Goal: Complete application form

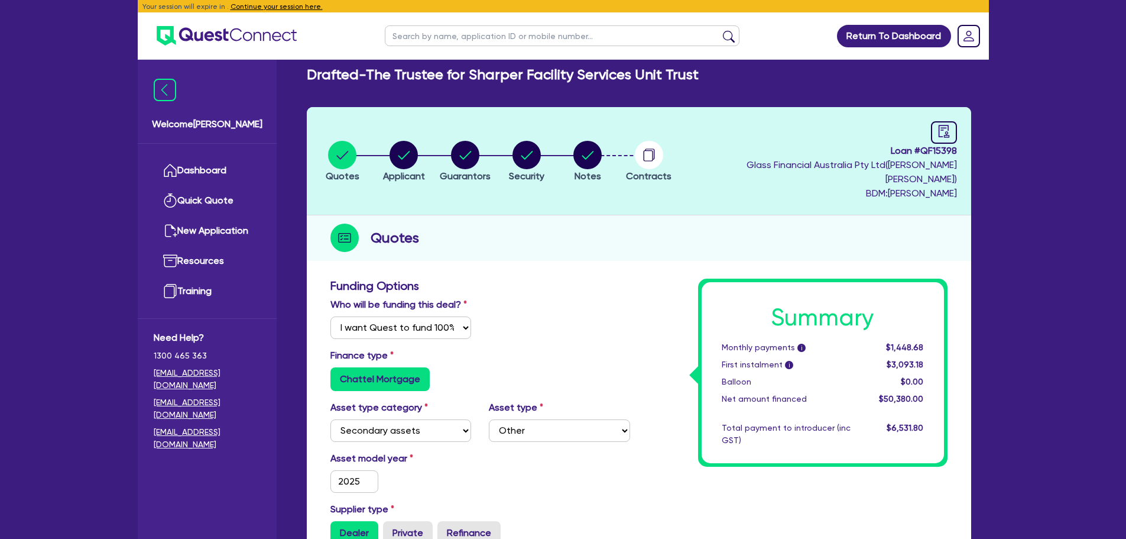
select select "Quest Finance - Own Book"
select select "SECONDARY_ASSETS"
select select "OTHER"
click at [207, 168] on link "Dashboard" at bounding box center [207, 170] width 107 height 30
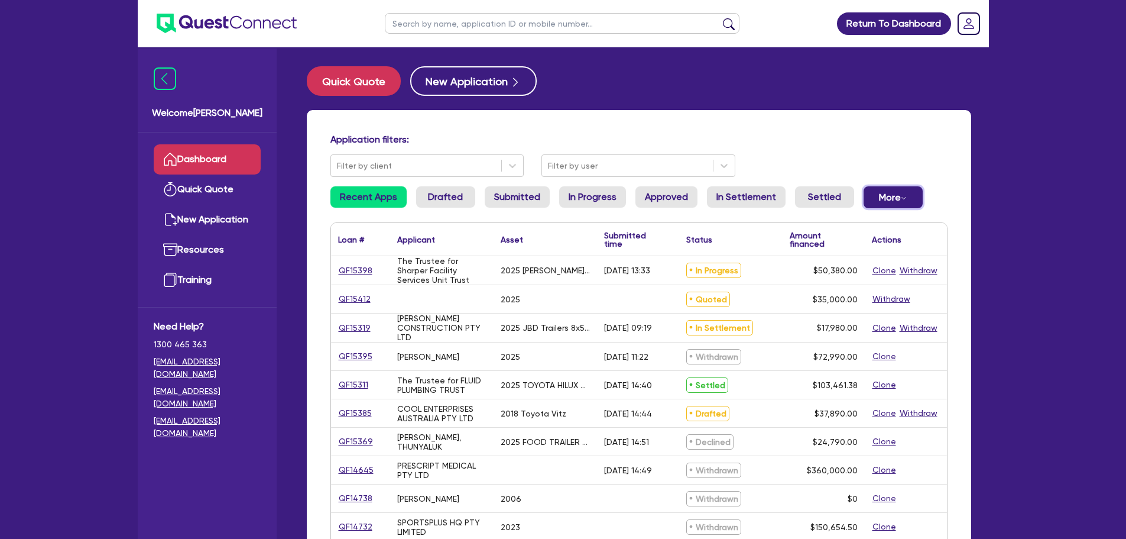
click at [880, 199] on button "More Withdrawn Declined" at bounding box center [893, 197] width 59 height 22
click at [864, 230] on link "Withdrawn" at bounding box center [873, 223] width 89 height 21
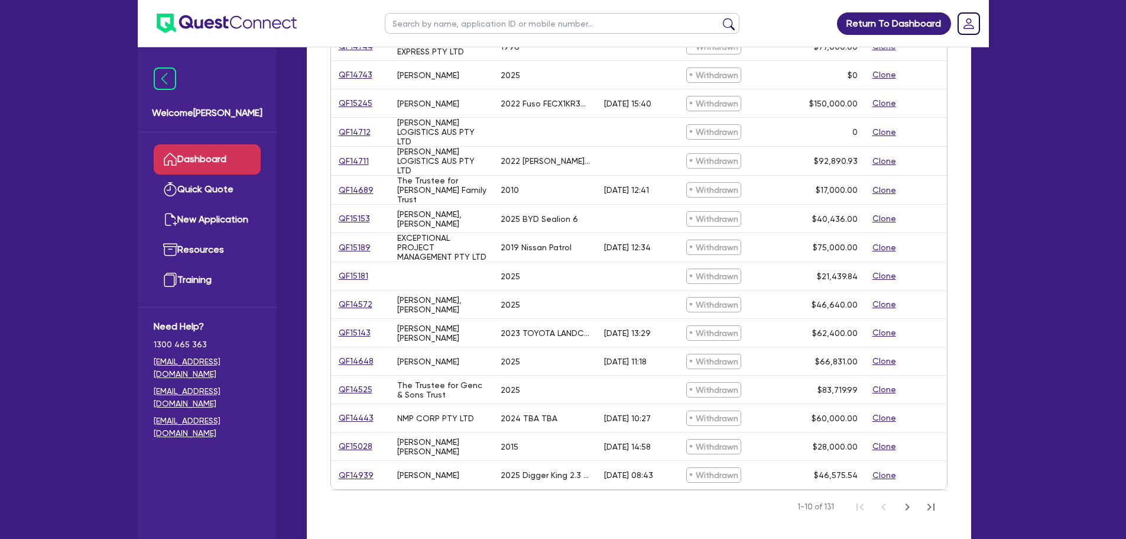
scroll to position [355, 0]
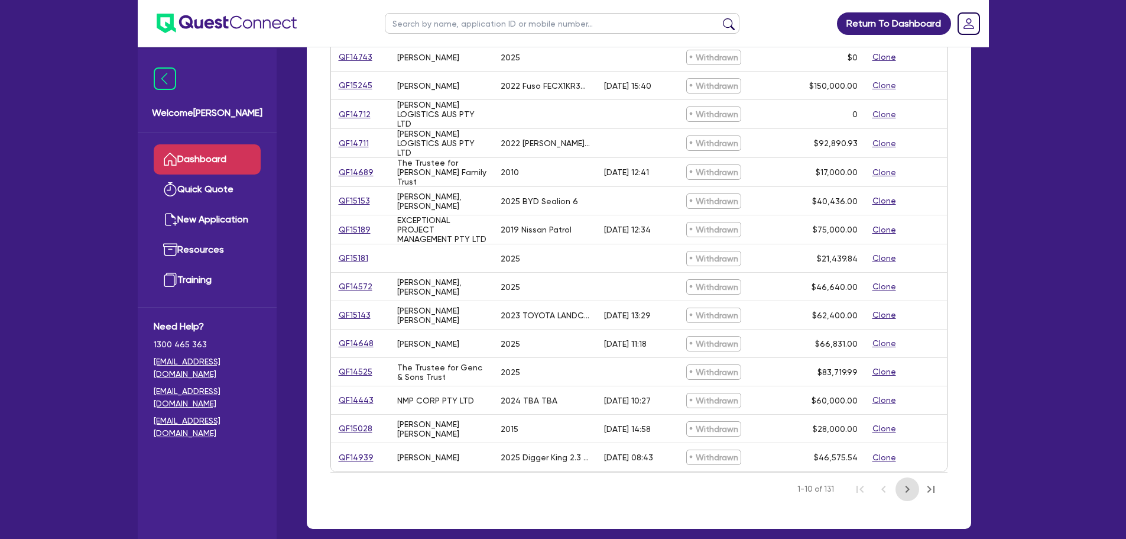
click at [907, 482] on icon "Next Page" at bounding box center [907, 489] width 14 height 14
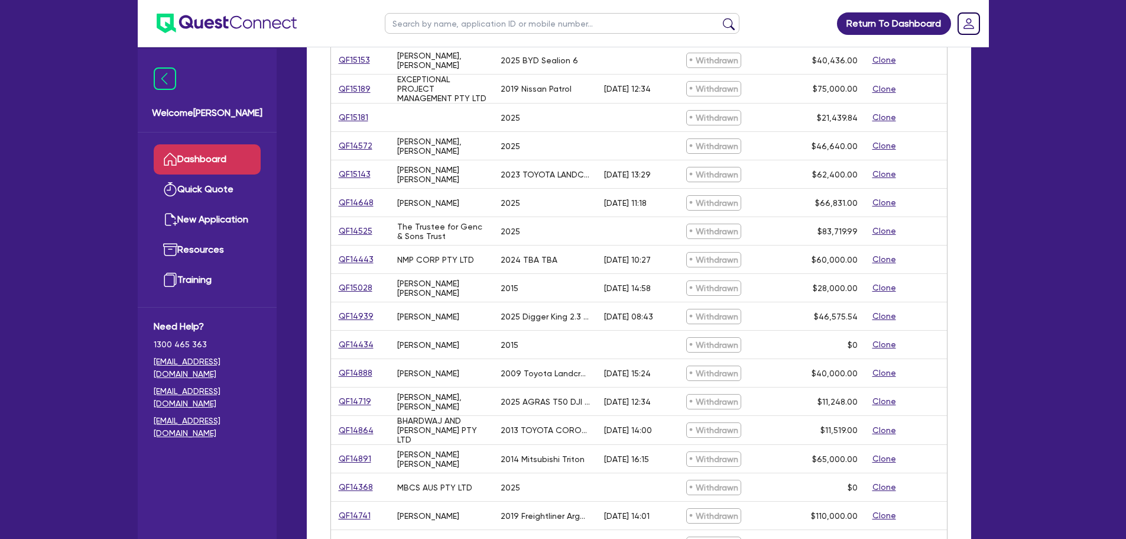
scroll to position [355, 0]
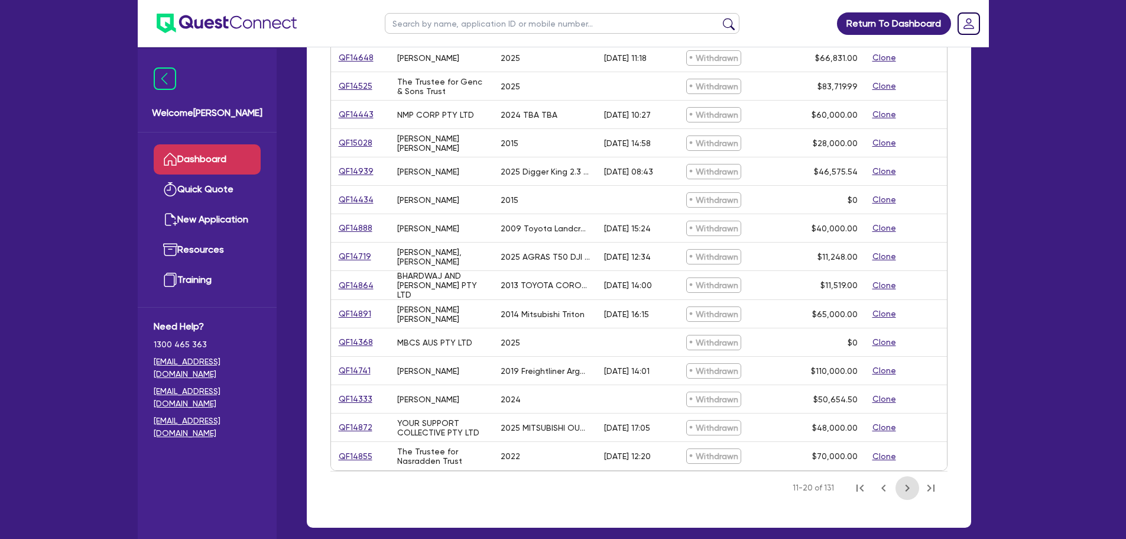
click at [896, 491] on button "Next Page" at bounding box center [908, 488] width 24 height 24
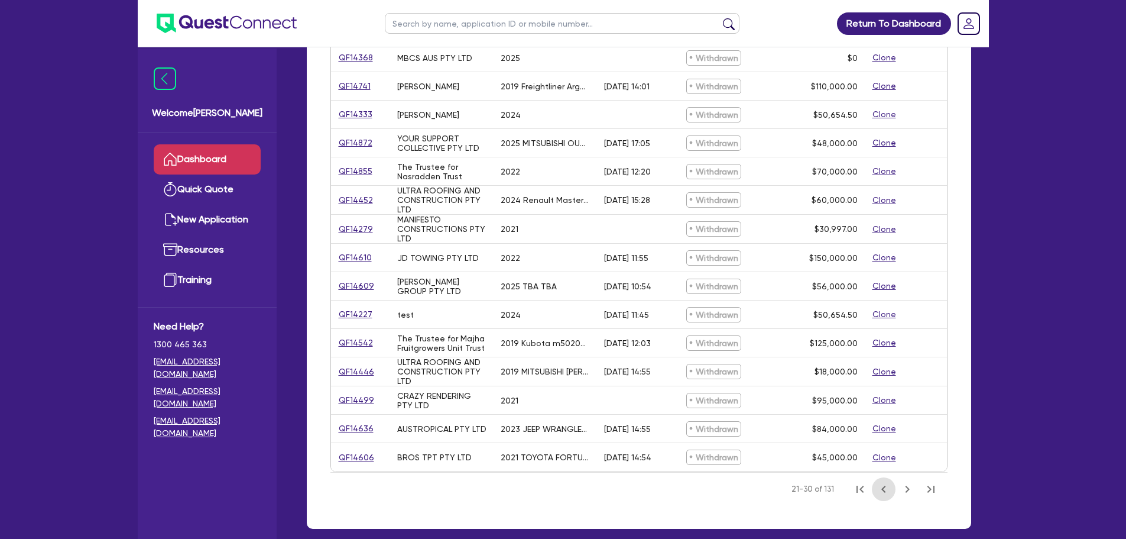
click at [880, 492] on icon "Previous Page" at bounding box center [884, 489] width 14 height 14
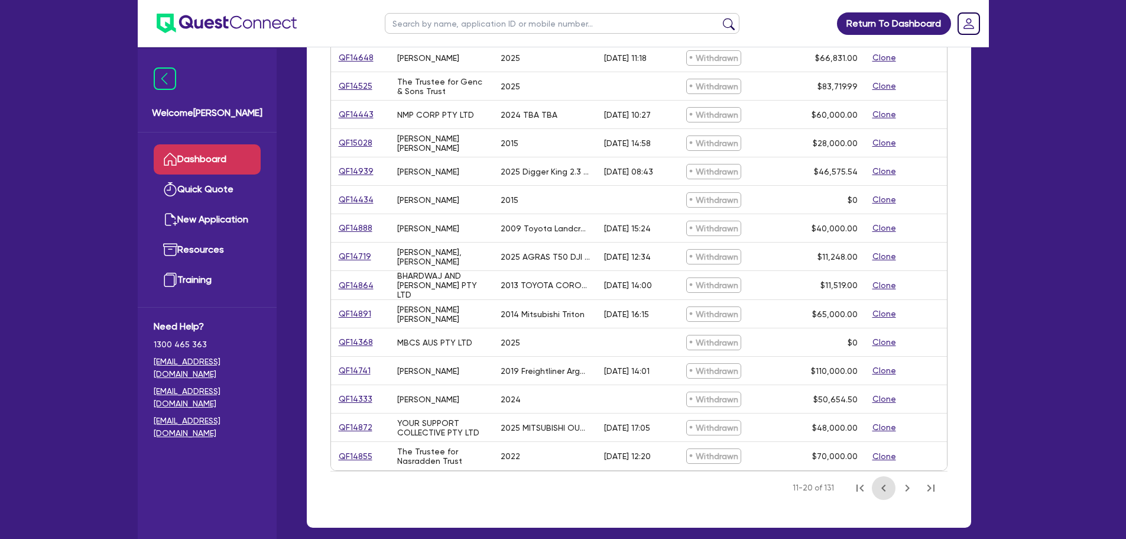
click at [878, 484] on icon "Previous Page" at bounding box center [884, 488] width 14 height 14
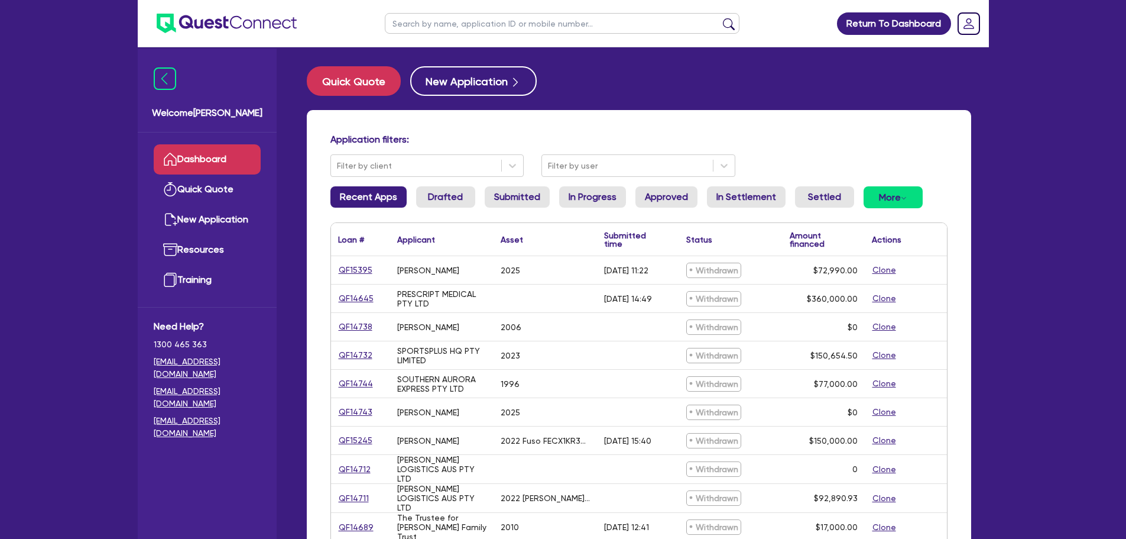
click at [371, 204] on link "Recent Apps" at bounding box center [368, 196] width 76 height 21
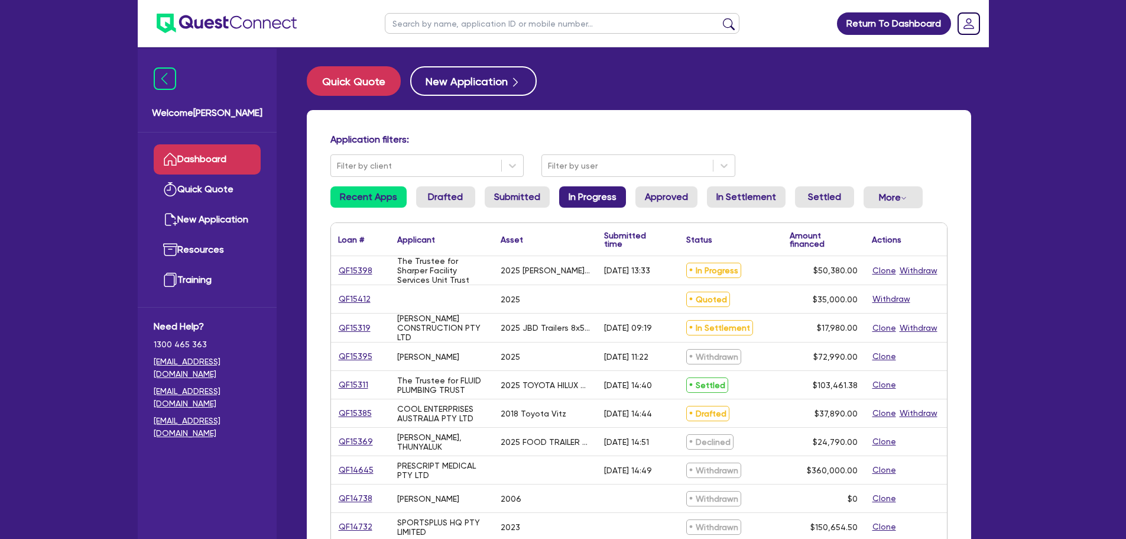
click at [592, 187] on link "In Progress" at bounding box center [592, 196] width 67 height 21
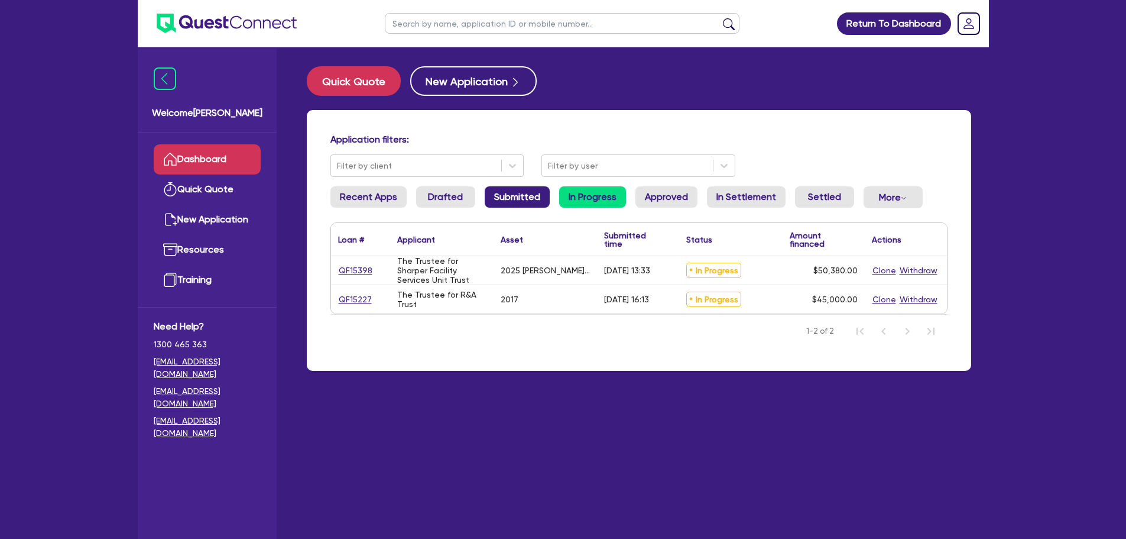
click at [523, 195] on link "Submitted" at bounding box center [517, 196] width 65 height 21
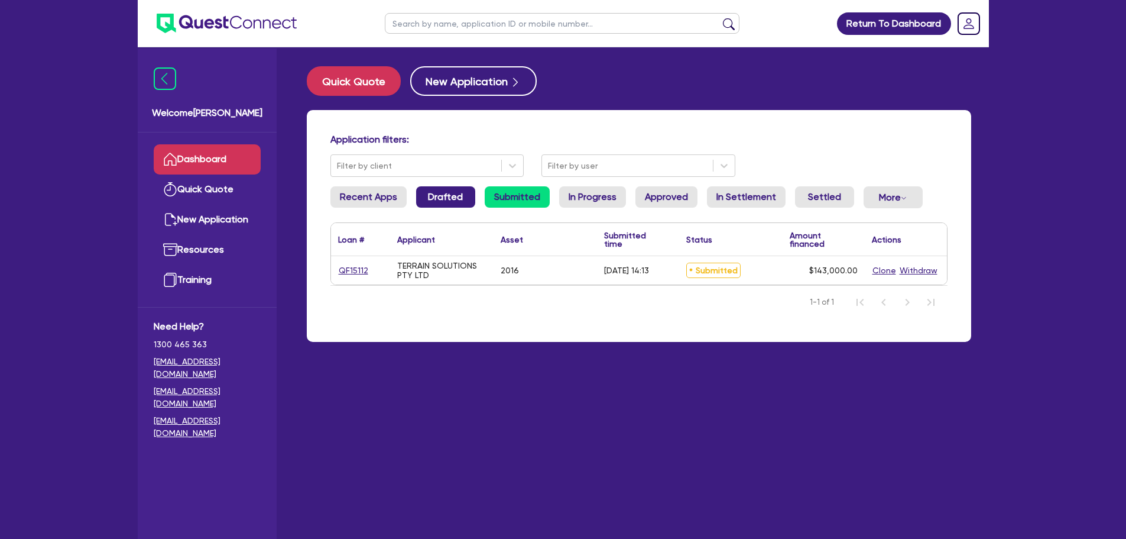
click at [446, 199] on link "Drafted" at bounding box center [445, 196] width 59 height 21
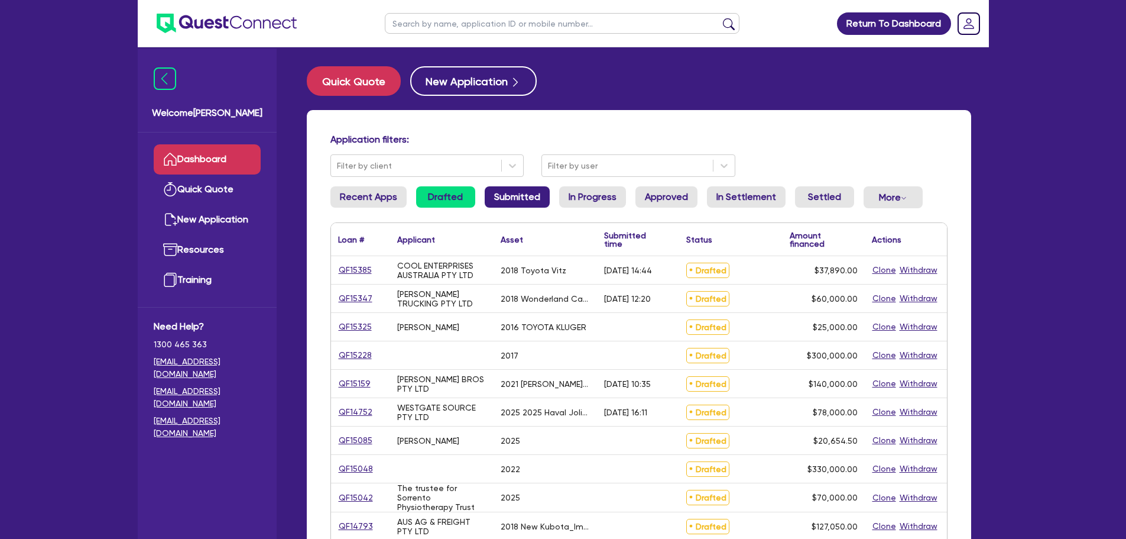
click at [545, 205] on link "Submitted" at bounding box center [517, 196] width 65 height 21
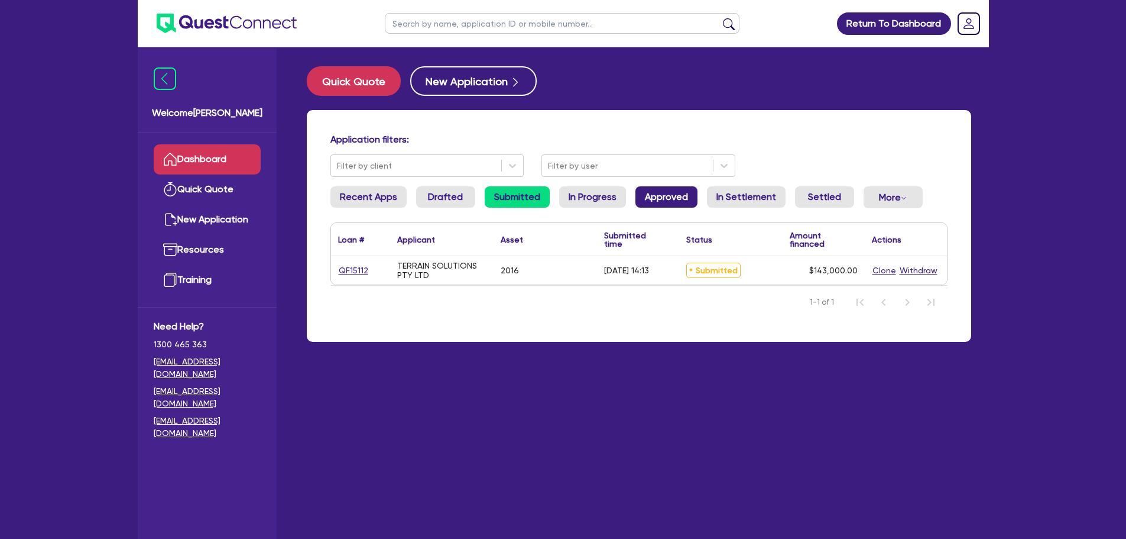
click at [669, 198] on link "Approved" at bounding box center [666, 196] width 62 height 21
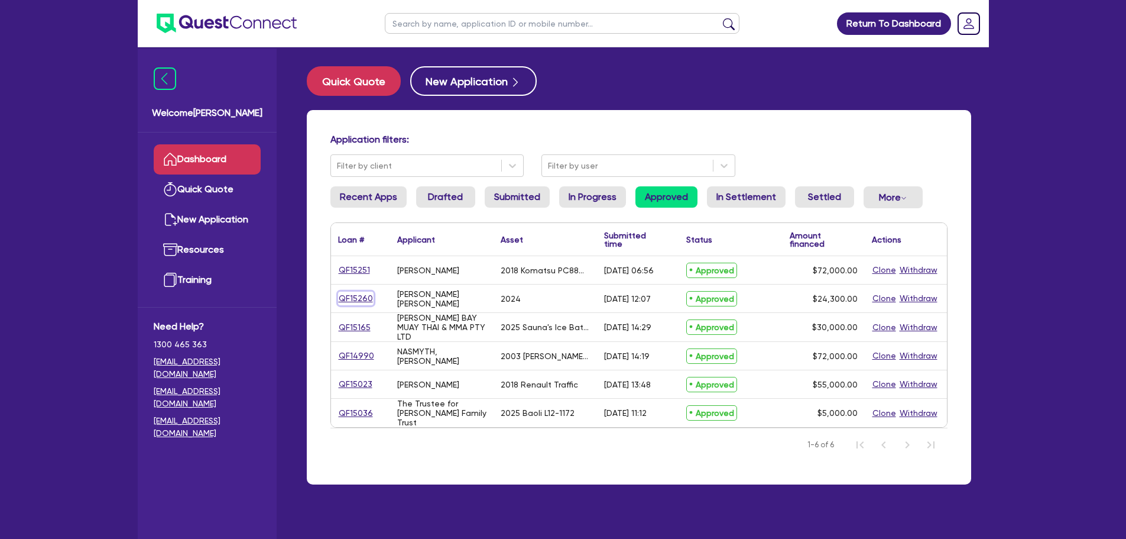
click at [364, 296] on link "QF15260" at bounding box center [355, 298] width 35 height 14
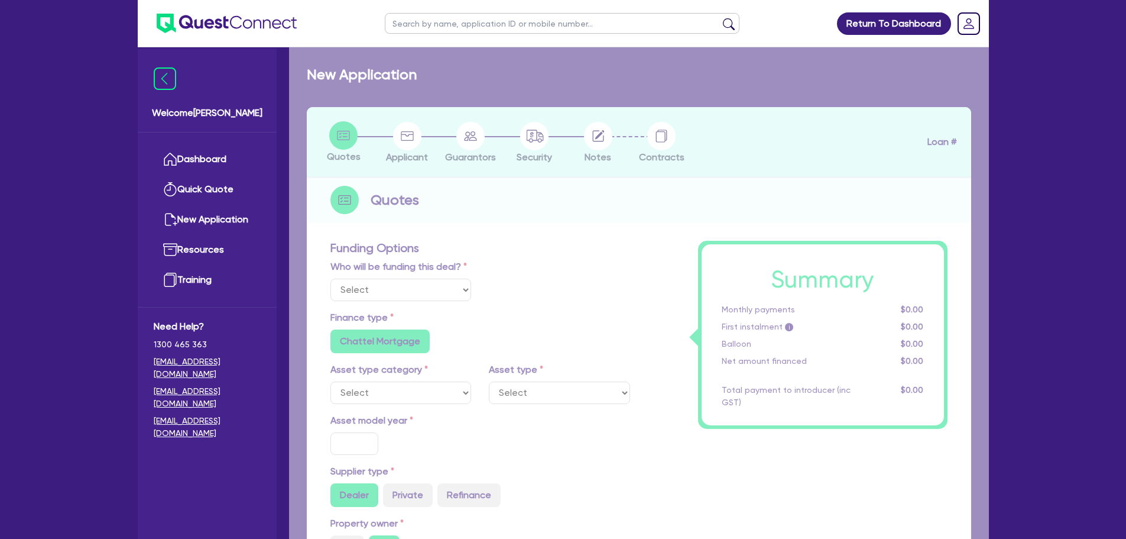
select select "Quest Finance - Own Book"
select select "CARS_AND_LIGHT_TRUCKS"
type input "2024"
type input "27,000"
type input "2,700"
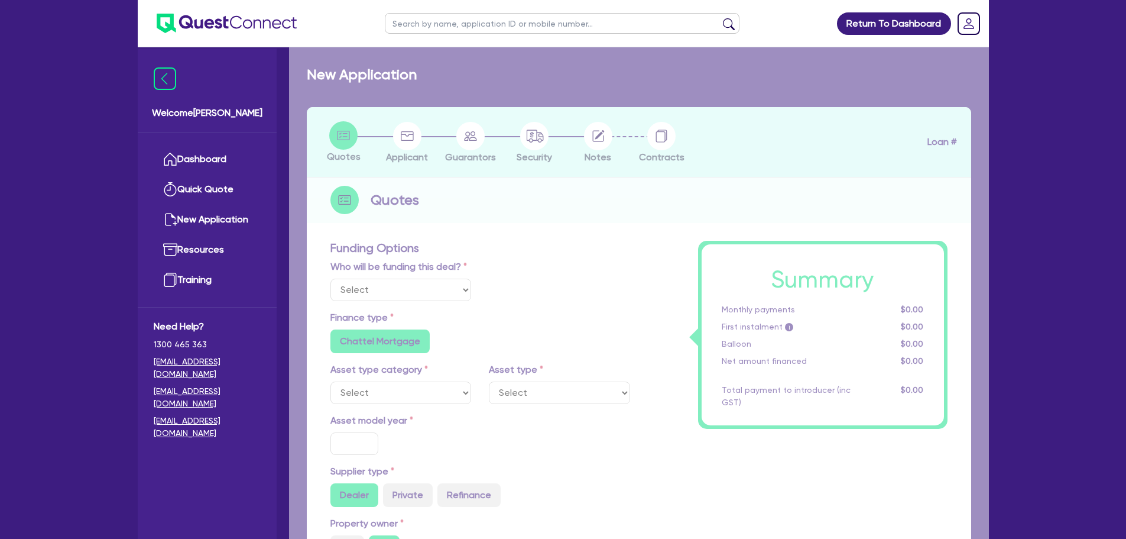
type input "35"
type input "9,450"
type input "10"
type input "2,430"
type input "17.95"
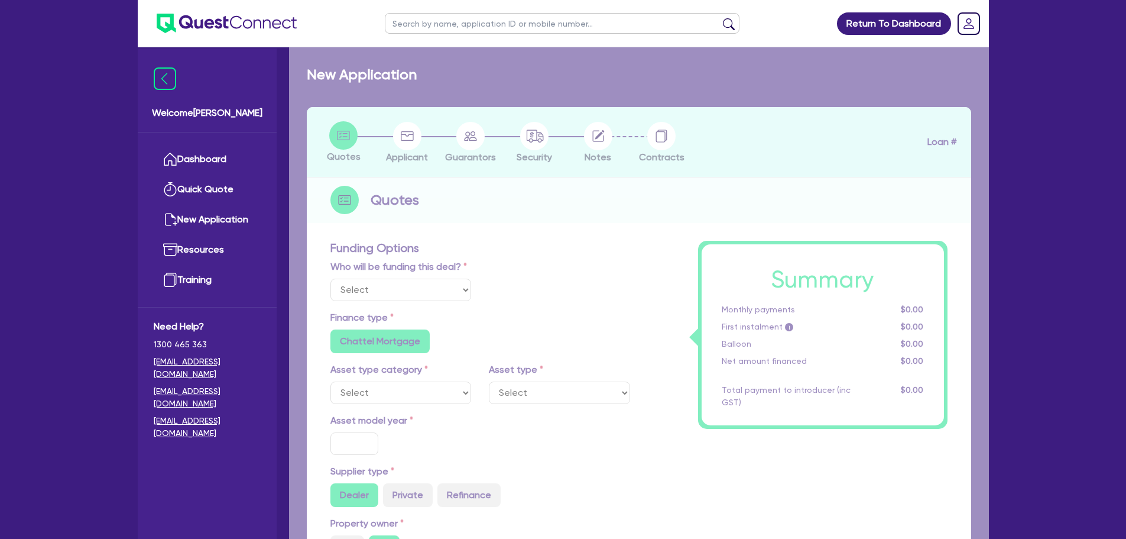
type input "900"
select select "PASSENGER_VEHICLES"
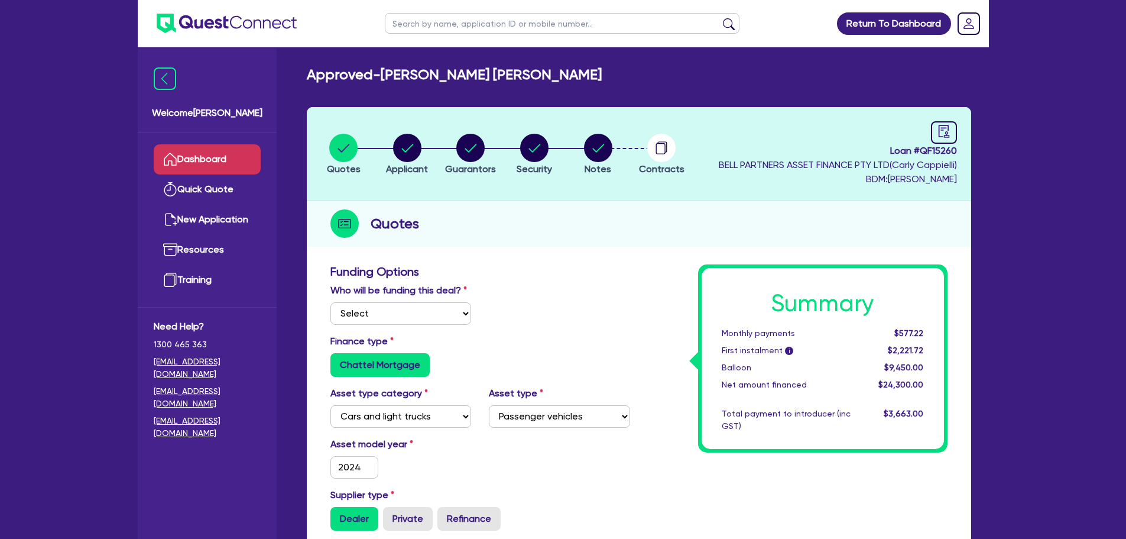
click at [228, 157] on link "Dashboard" at bounding box center [207, 159] width 107 height 30
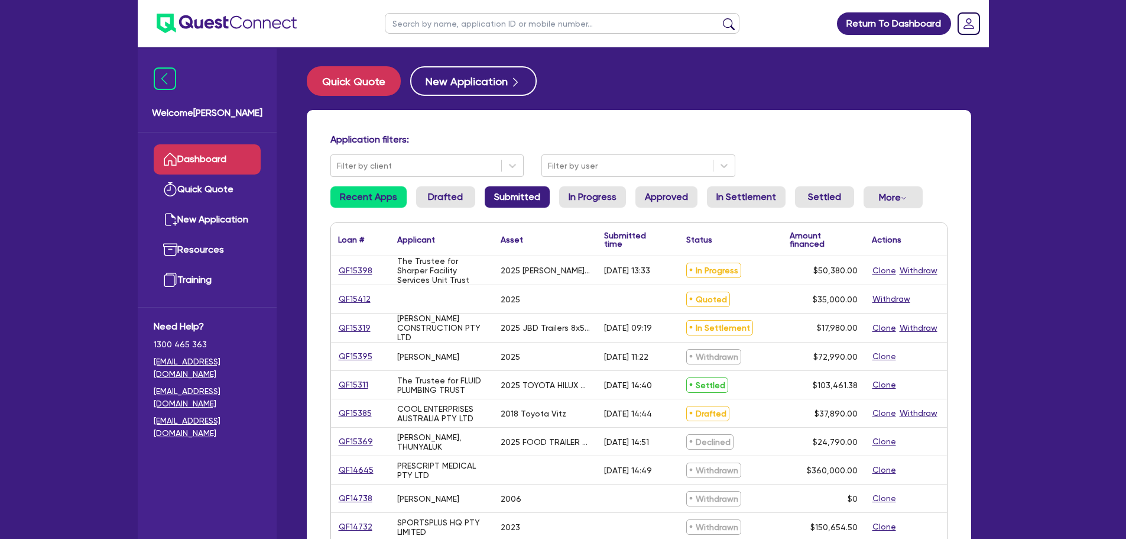
click at [508, 200] on link "Submitted" at bounding box center [517, 196] width 65 height 21
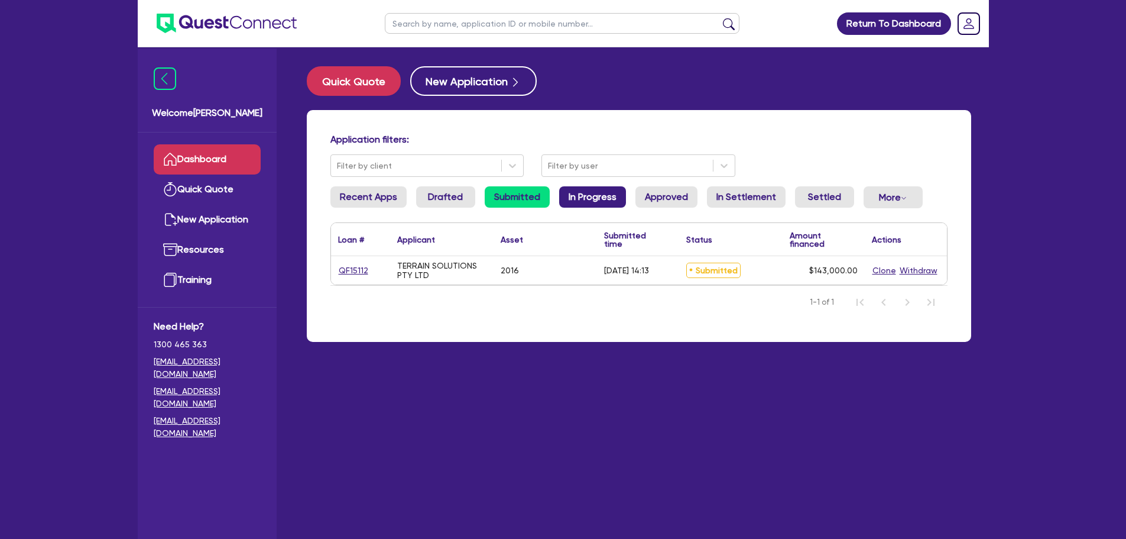
click at [568, 205] on link "In Progress" at bounding box center [592, 196] width 67 height 21
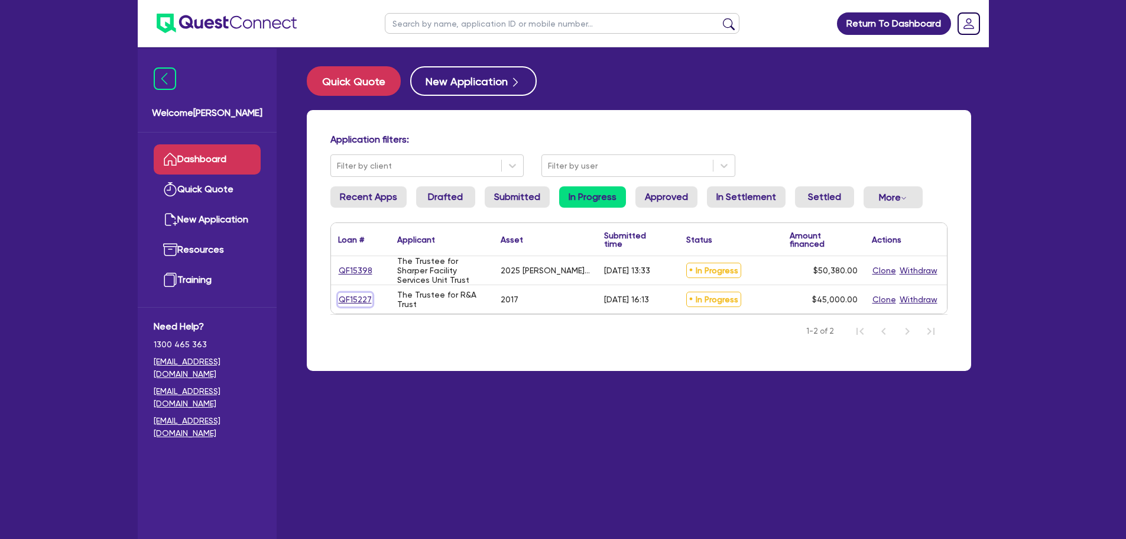
click at [361, 299] on link "QF15227" at bounding box center [355, 300] width 34 height 14
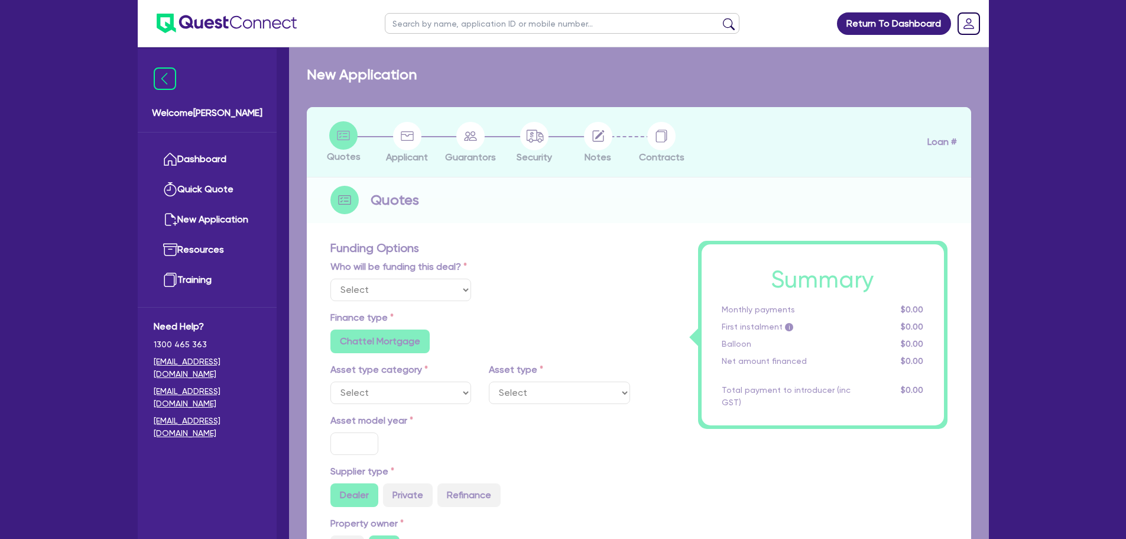
select select "Quest Finance - Own Book"
select select "CARS_AND_LIGHT_TRUCKS"
type input "2017"
radio input "true"
type input "45,000"
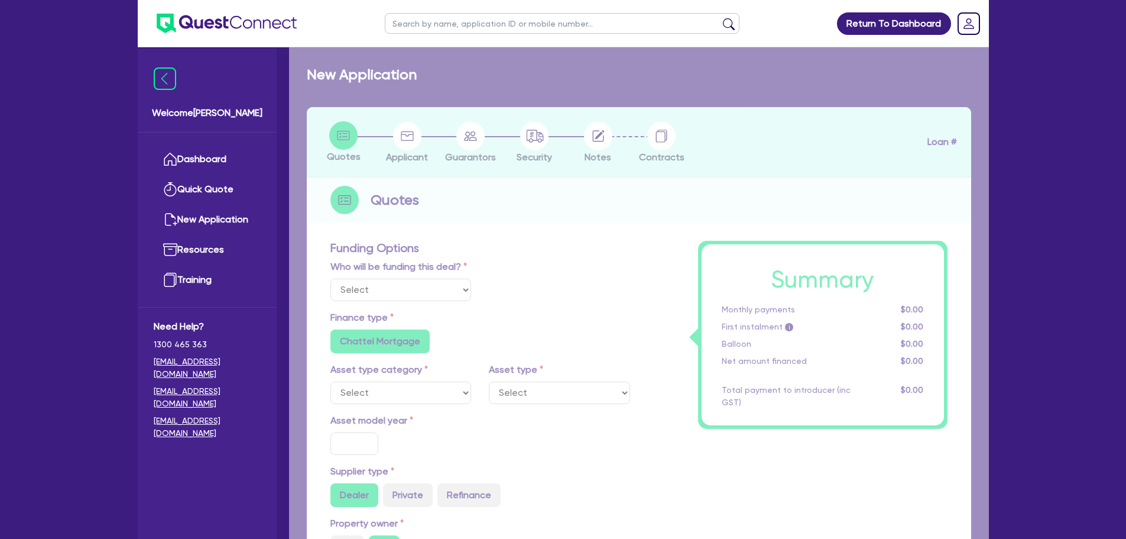
type input "10"
type input "4,500"
type input "17.95"
select select "VANS_AND_UTES"
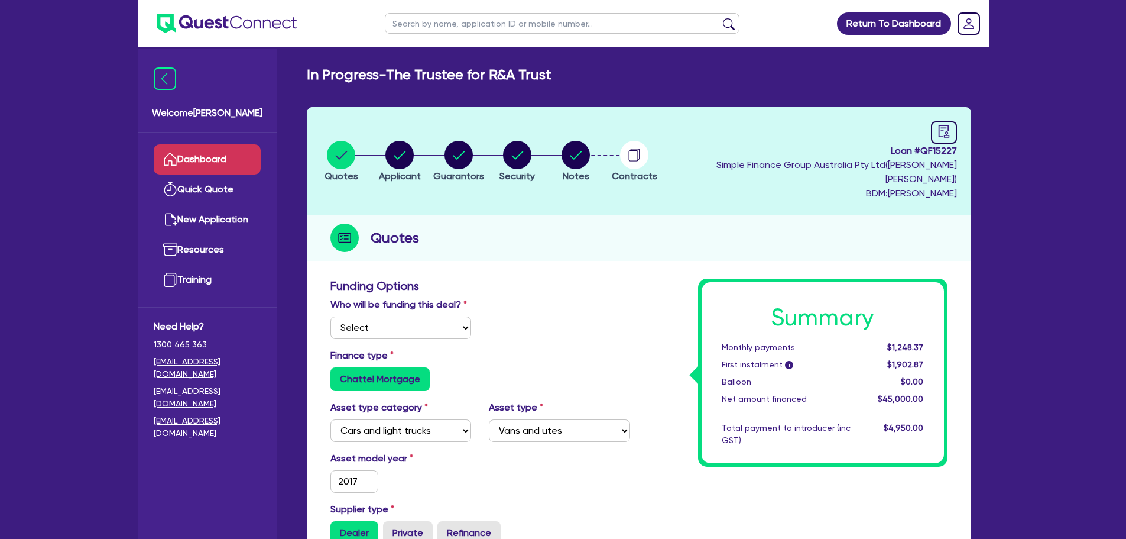
click at [192, 167] on link "Dashboard" at bounding box center [207, 159] width 107 height 30
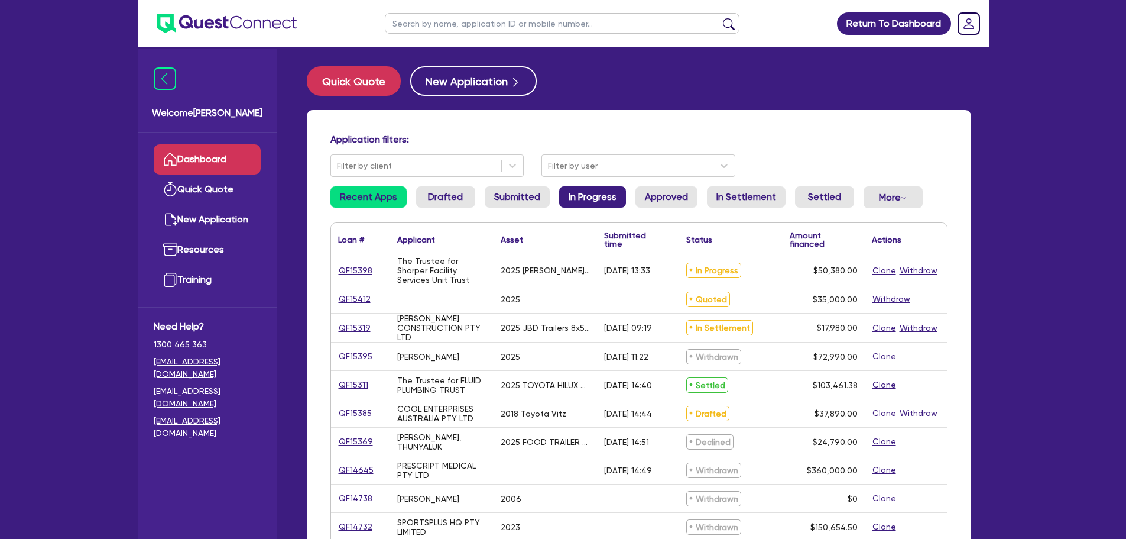
click at [562, 199] on link "In Progress" at bounding box center [592, 196] width 67 height 21
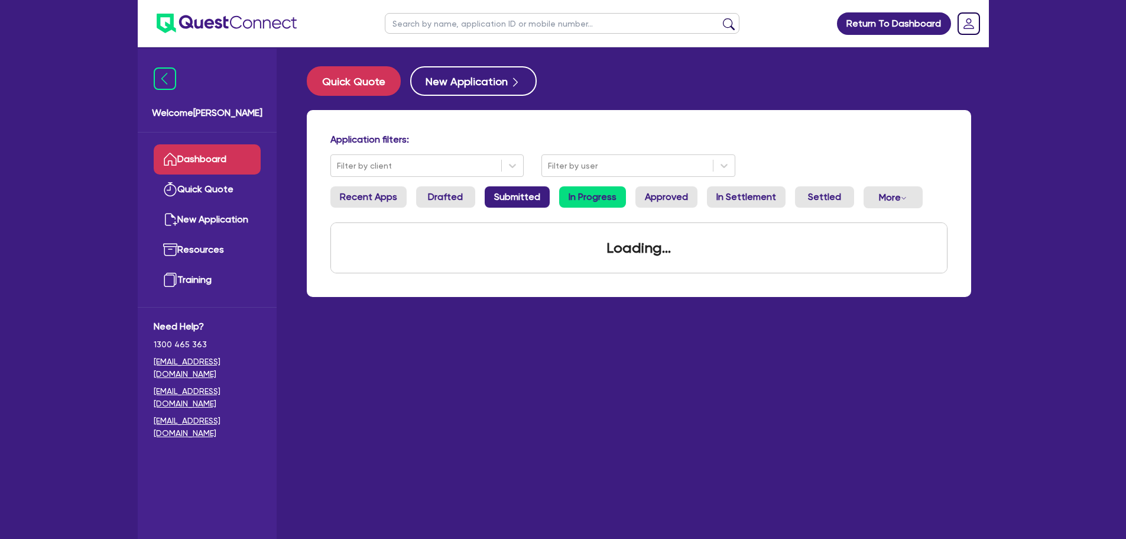
click at [498, 200] on link "Submitted" at bounding box center [517, 196] width 65 height 21
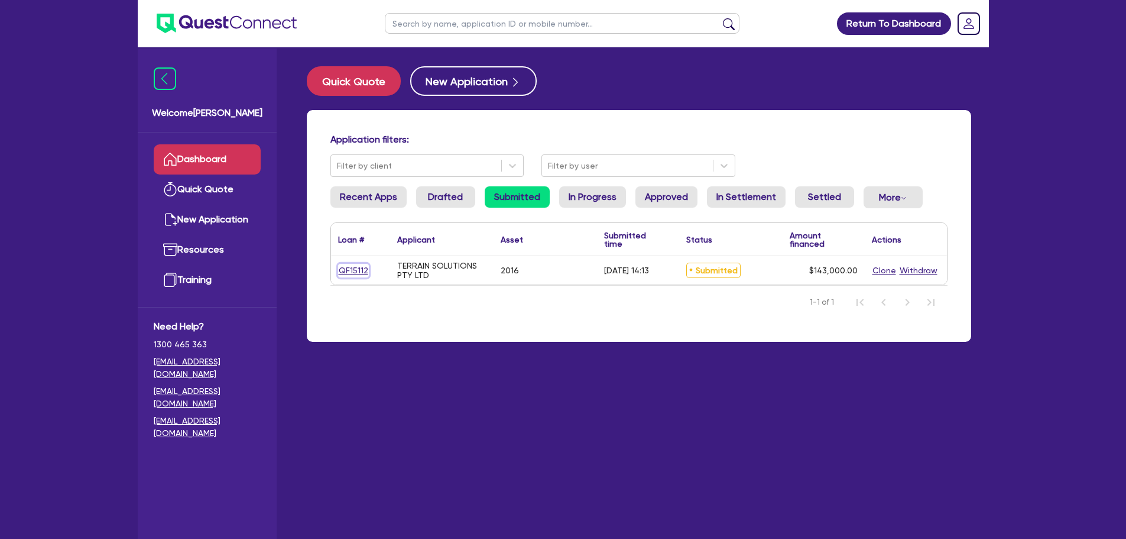
click at [342, 271] on link "QF15112" at bounding box center [353, 271] width 31 height 14
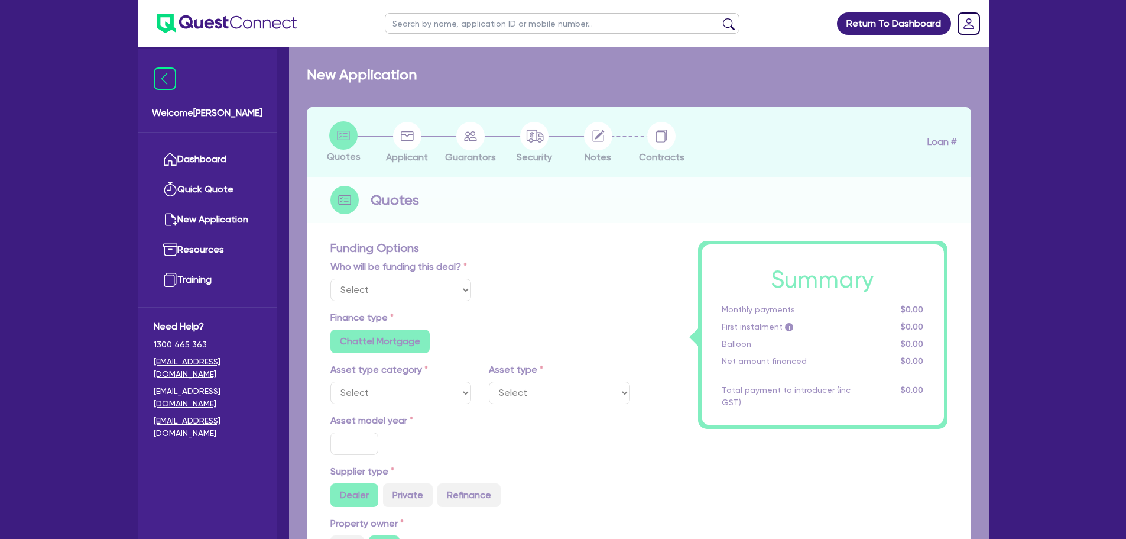
select select "Quest Finance - Own Book"
select select "PRIMARY_ASSETS"
type input "2016"
type input "143,000"
type input "30"
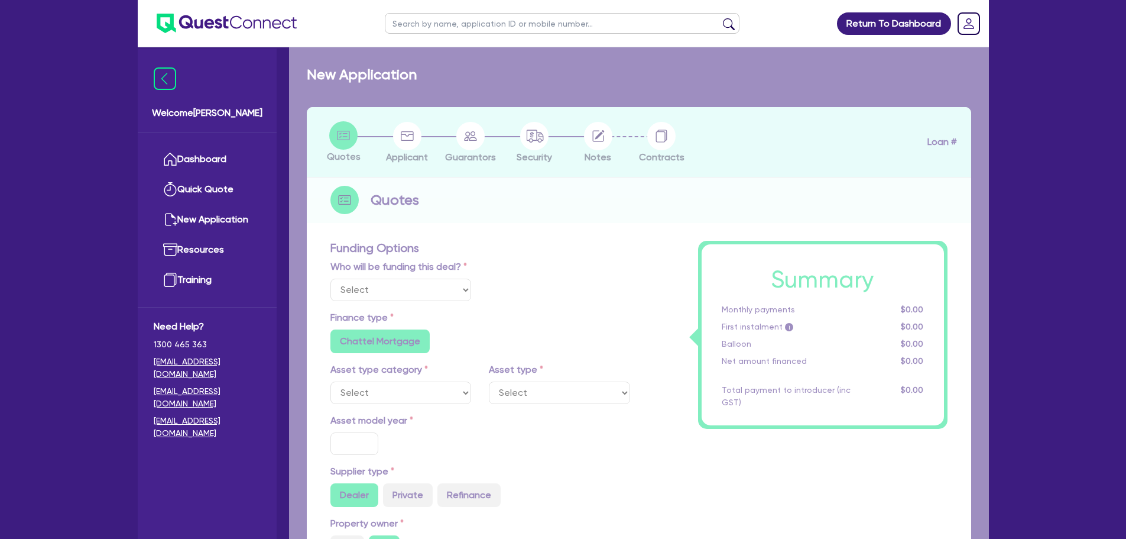
type input "42,900"
type input "10"
type input "14,300"
type input "17"
select select "HEAVY_TRUCKS"
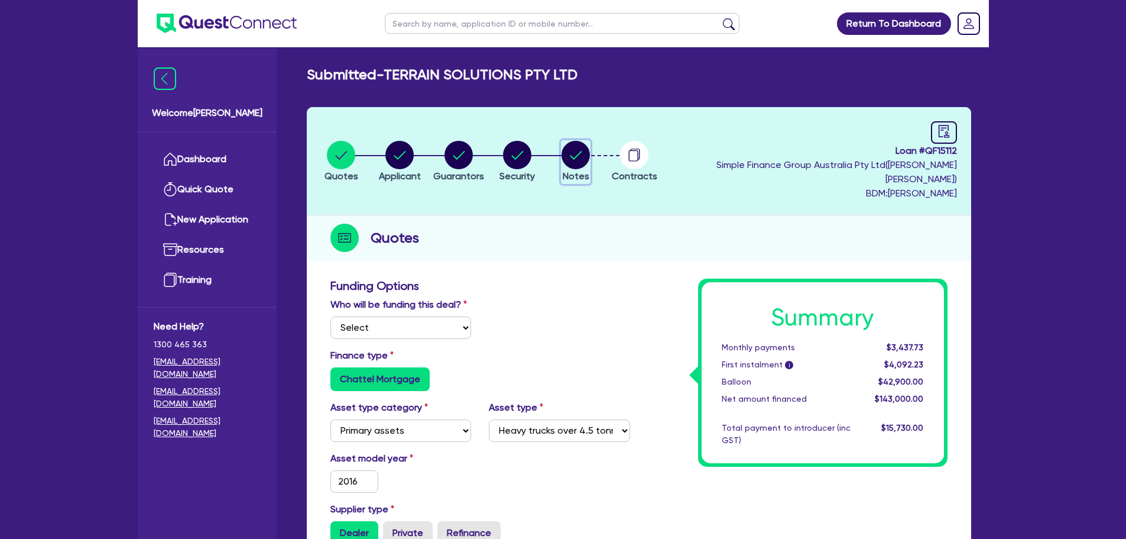
click at [589, 170] on span "Notes" at bounding box center [576, 175] width 27 height 11
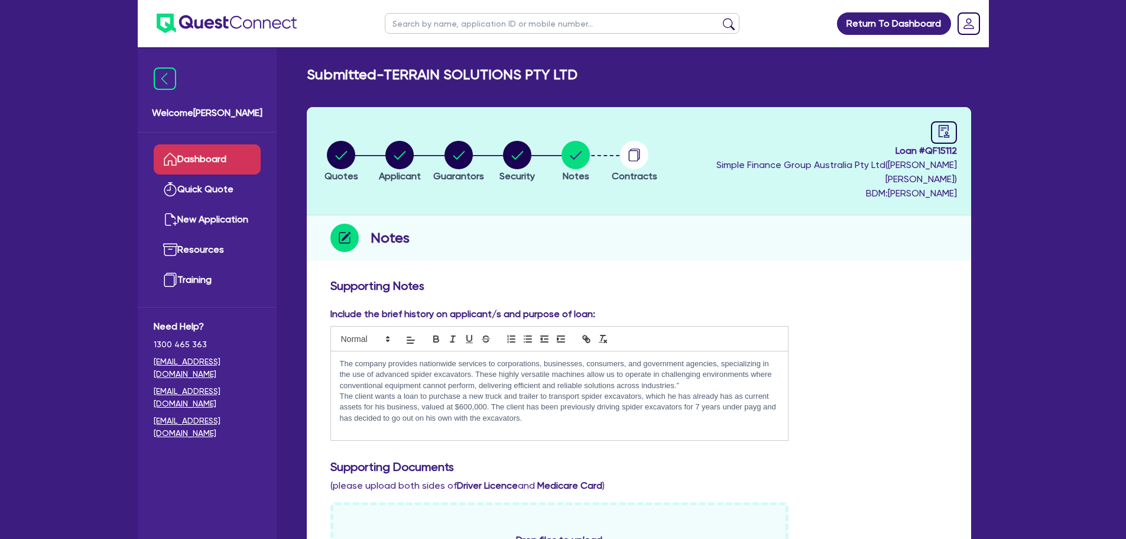
click at [239, 158] on link "Dashboard" at bounding box center [207, 159] width 107 height 30
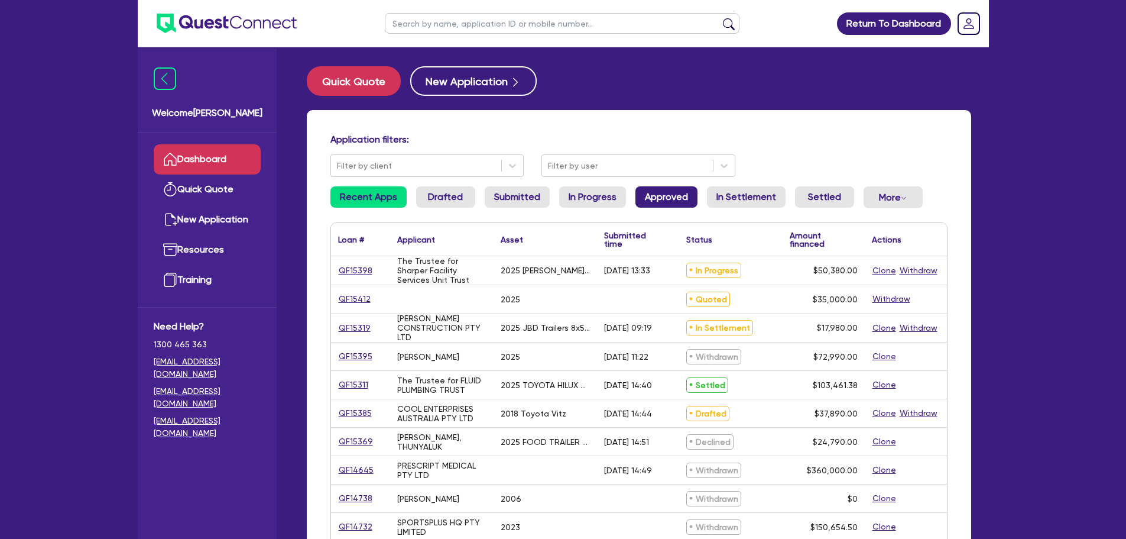
click at [656, 202] on link "Approved" at bounding box center [666, 196] width 62 height 21
